Goal: Task Accomplishment & Management: Use online tool/utility

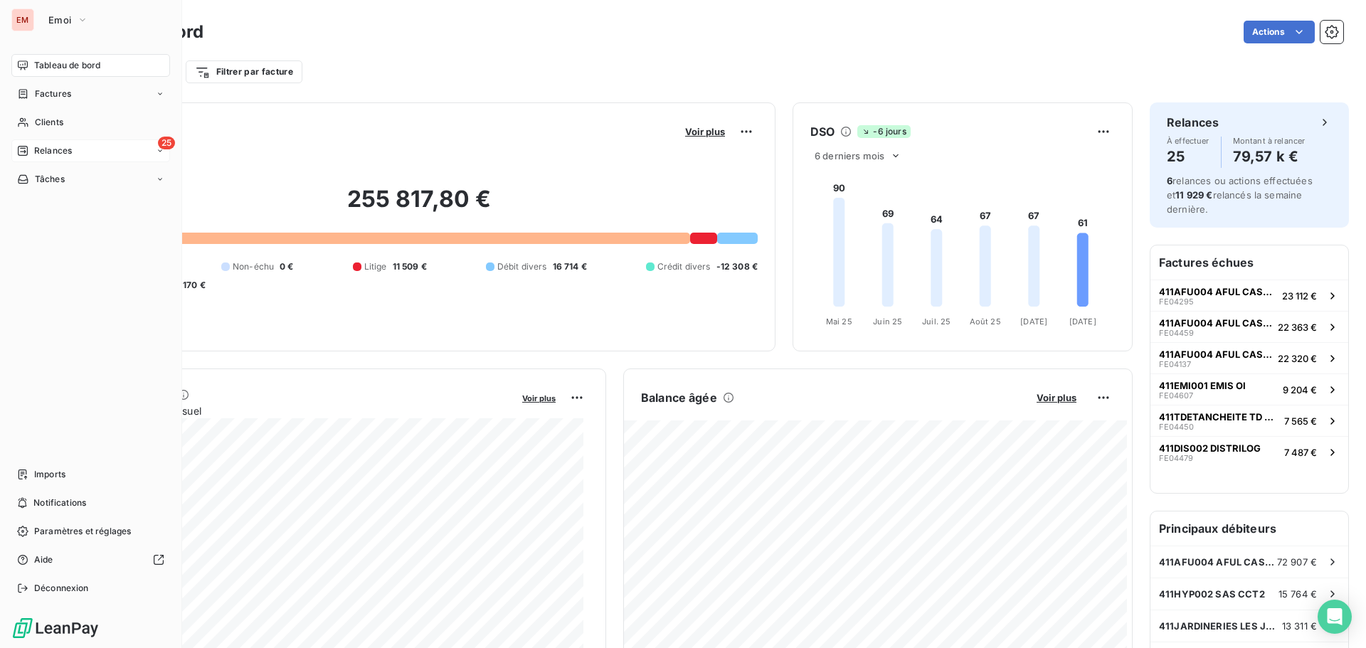
click at [38, 146] on span "Relances" at bounding box center [53, 150] width 38 height 13
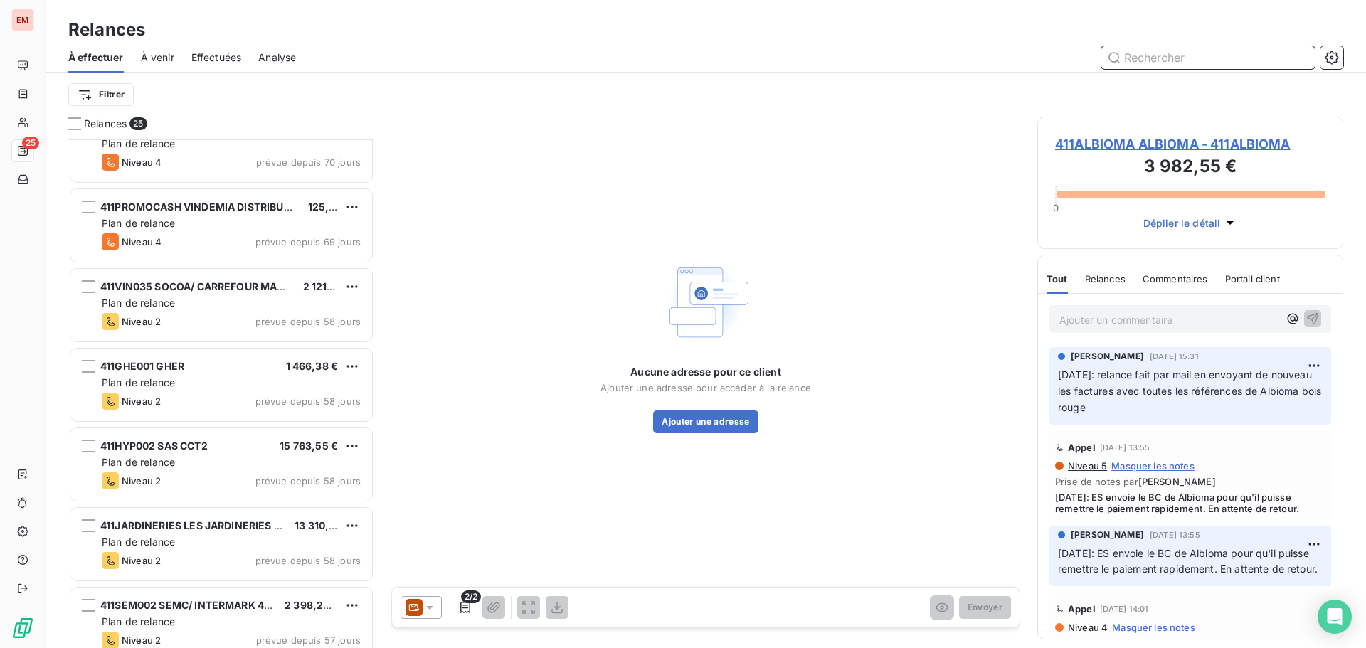
scroll to position [346, 0]
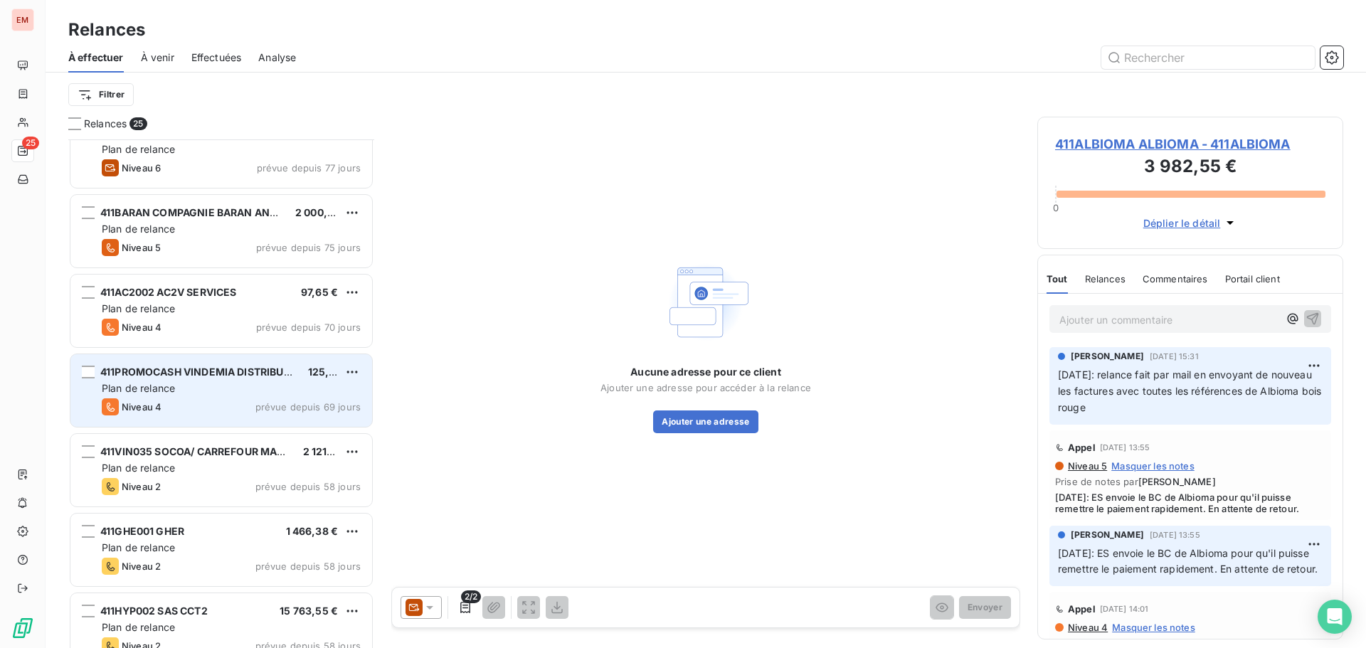
click at [245, 391] on div "Plan de relance" at bounding box center [231, 388] width 259 height 14
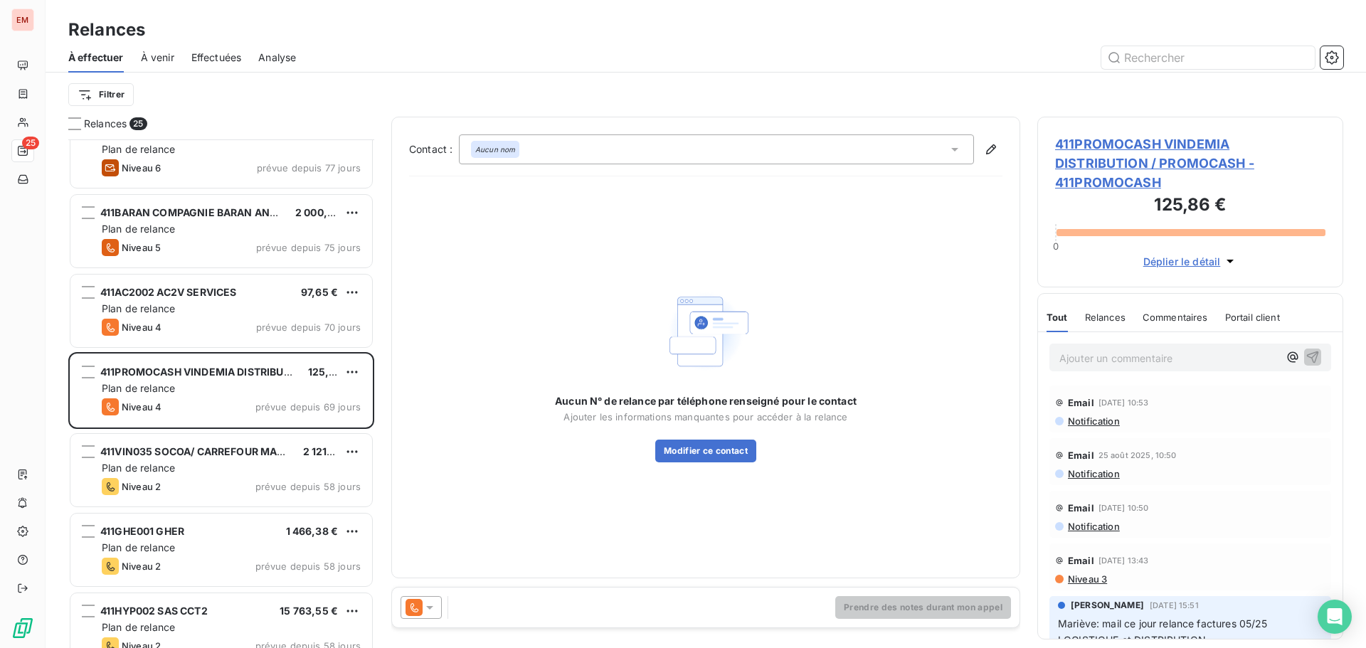
click at [428, 606] on icon at bounding box center [429, 608] width 7 height 4
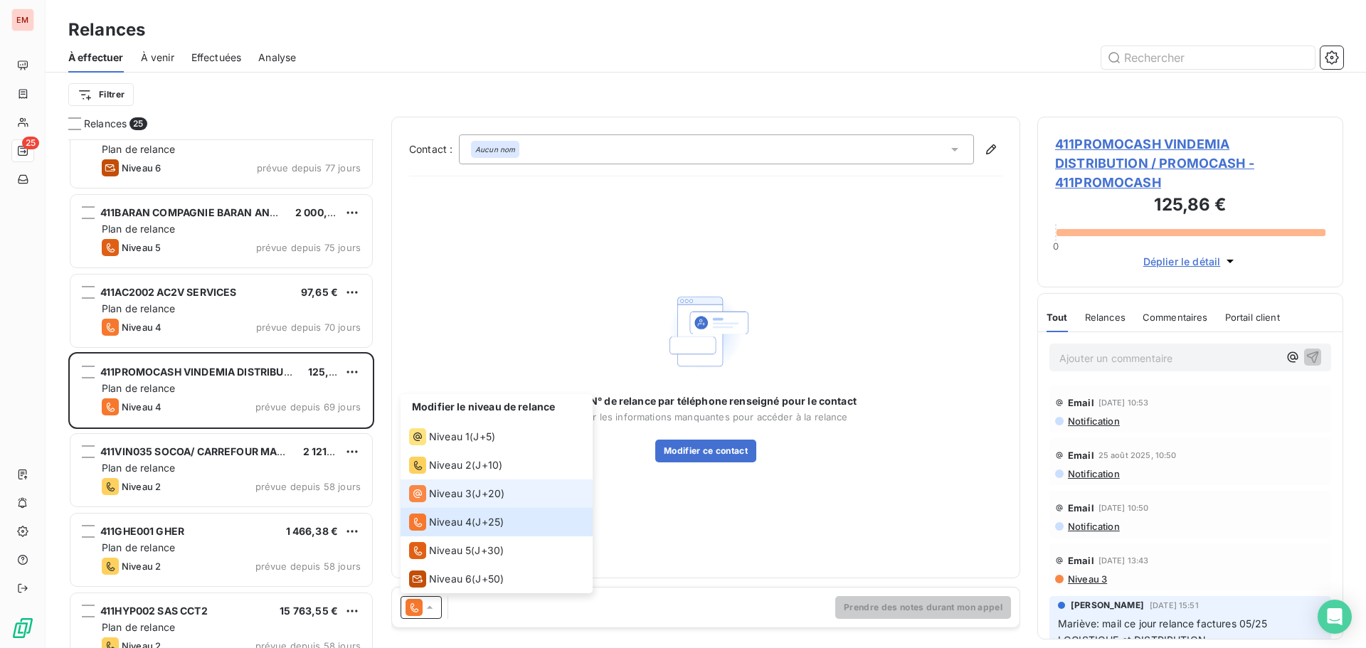
click at [451, 487] on span "Niveau 3" at bounding box center [450, 494] width 43 height 14
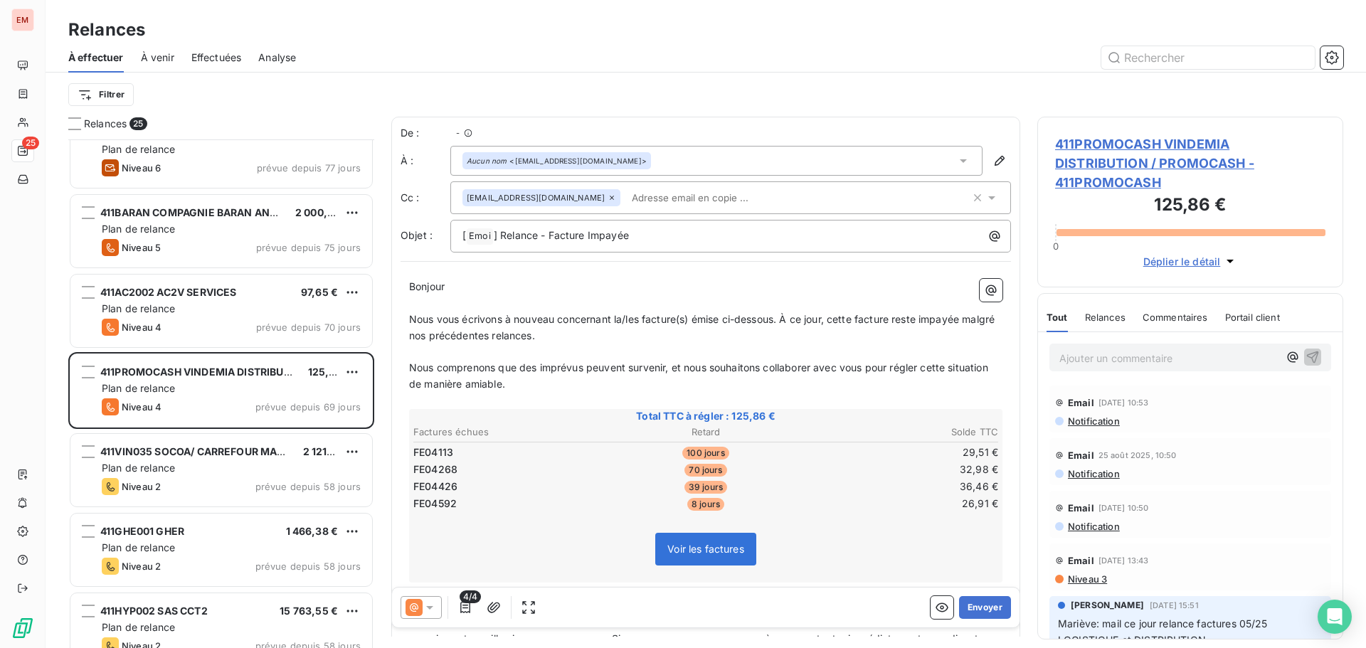
scroll to position [498, 295]
click at [448, 452] on span "FE04113" at bounding box center [433, 452] width 40 height 14
click at [470, 367] on span "Nous comprenons que des imprévus peuvent survenir, et nous souhaitons collabore…" at bounding box center [700, 375] width 582 height 28
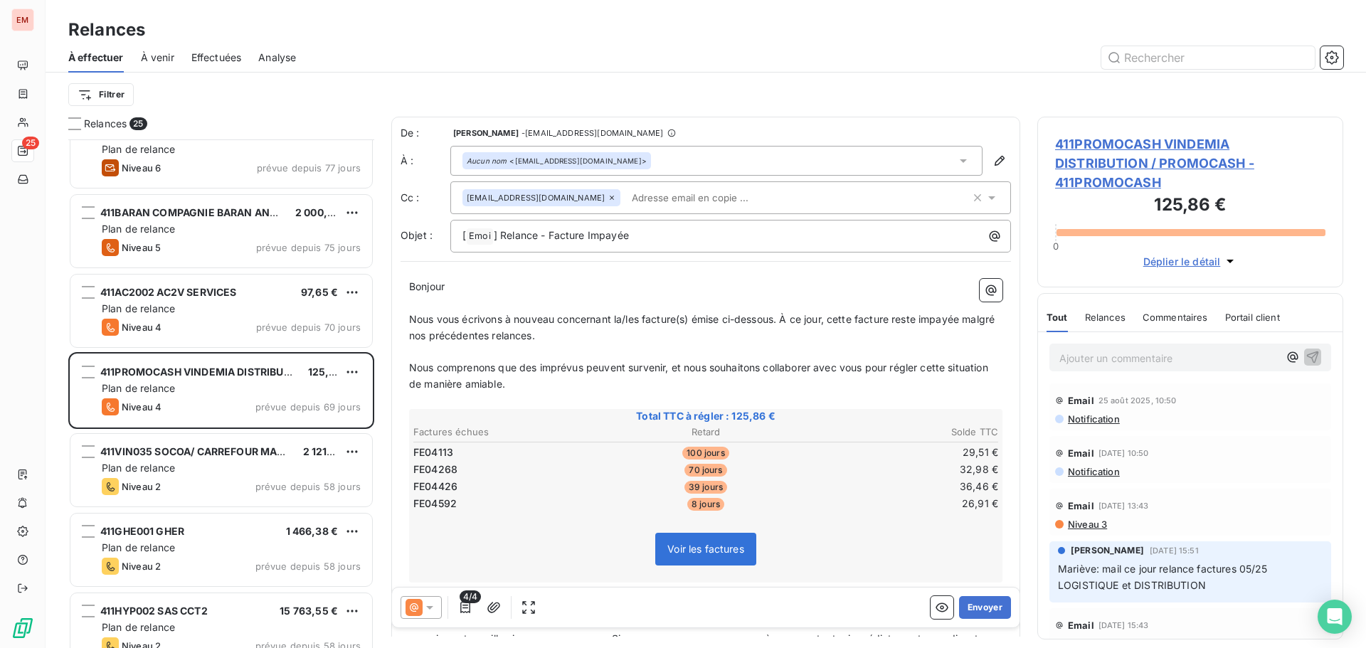
click at [1082, 638] on span "Niveau 1" at bounding box center [1085, 643] width 38 height 11
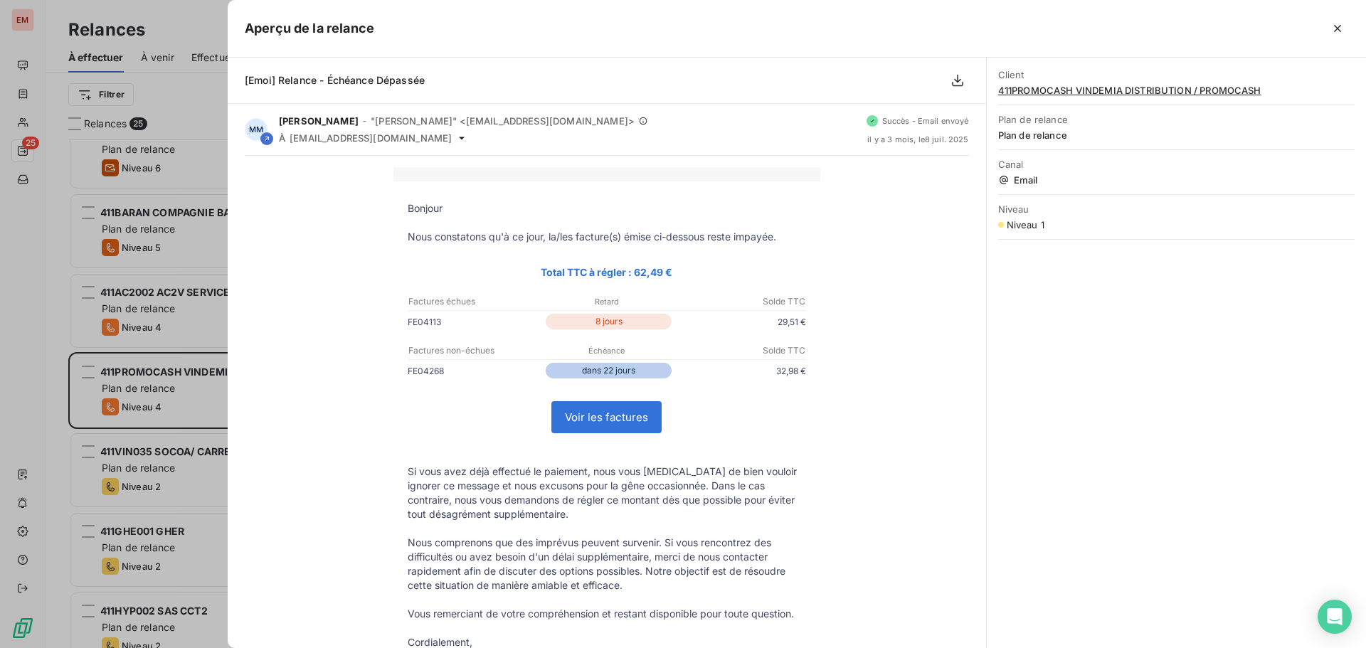
click at [201, 114] on div at bounding box center [683, 324] width 1366 height 648
